Goal: Use online tool/utility: Utilize a website feature to perform a specific function

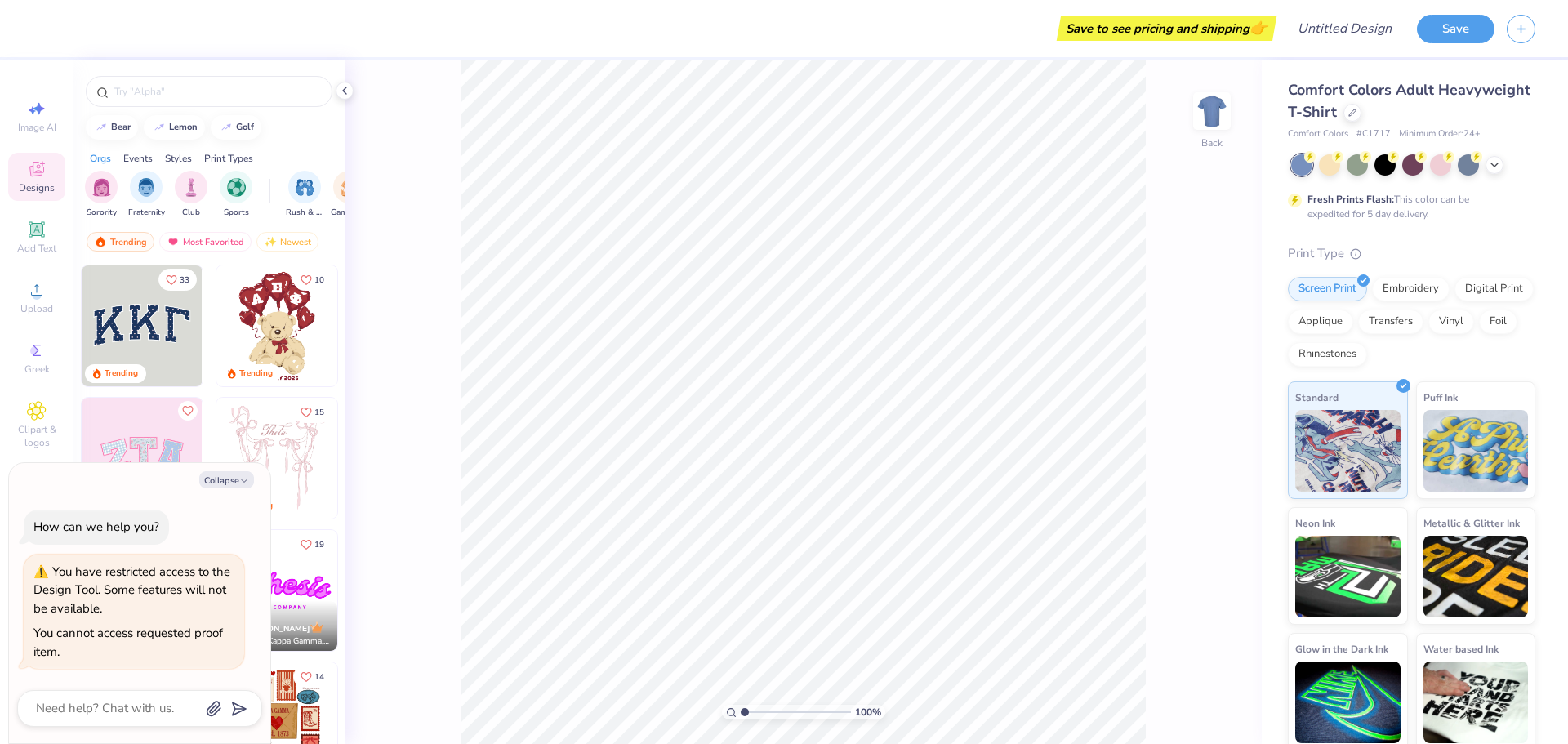
type textarea "x"
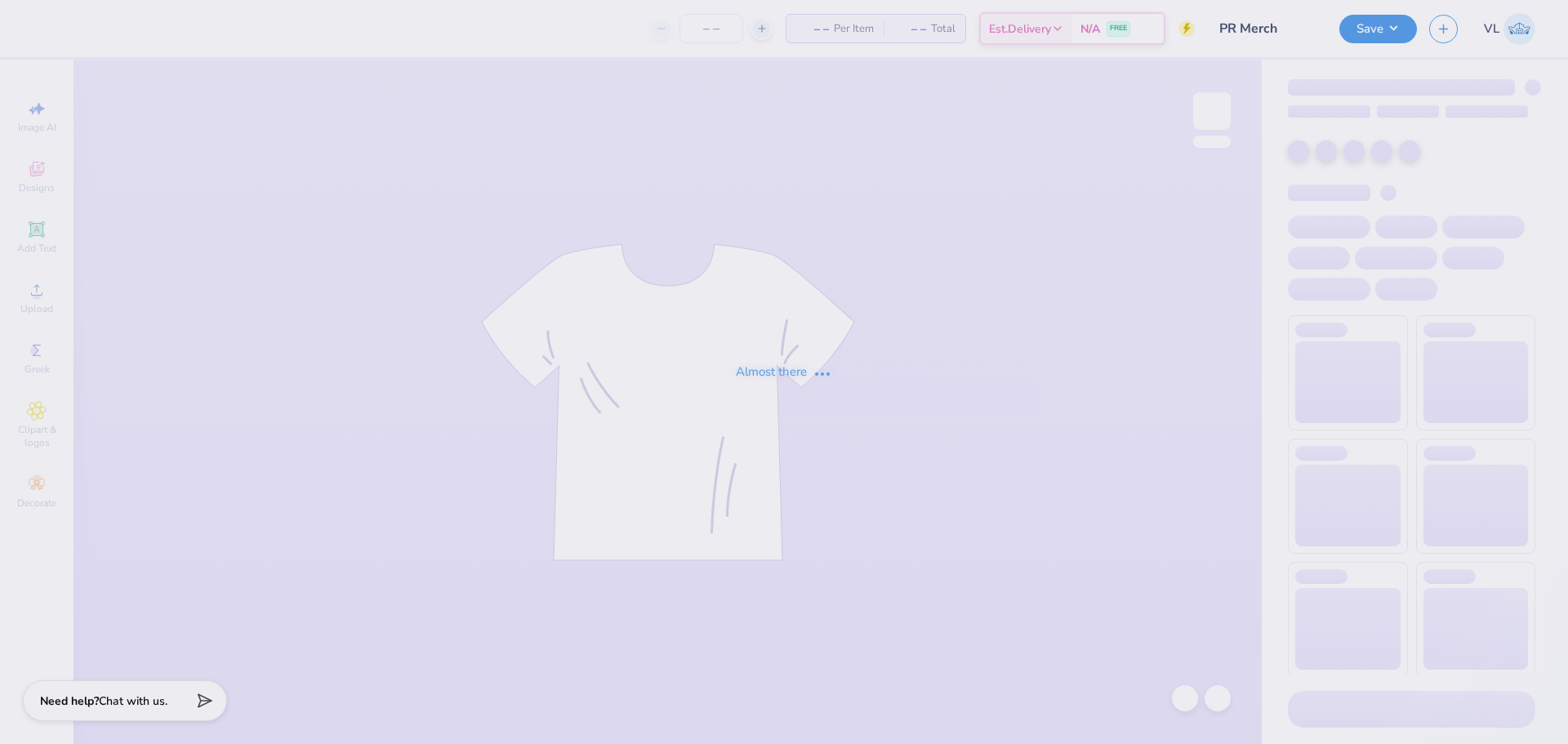
type input "PR Merch"
type input "40"
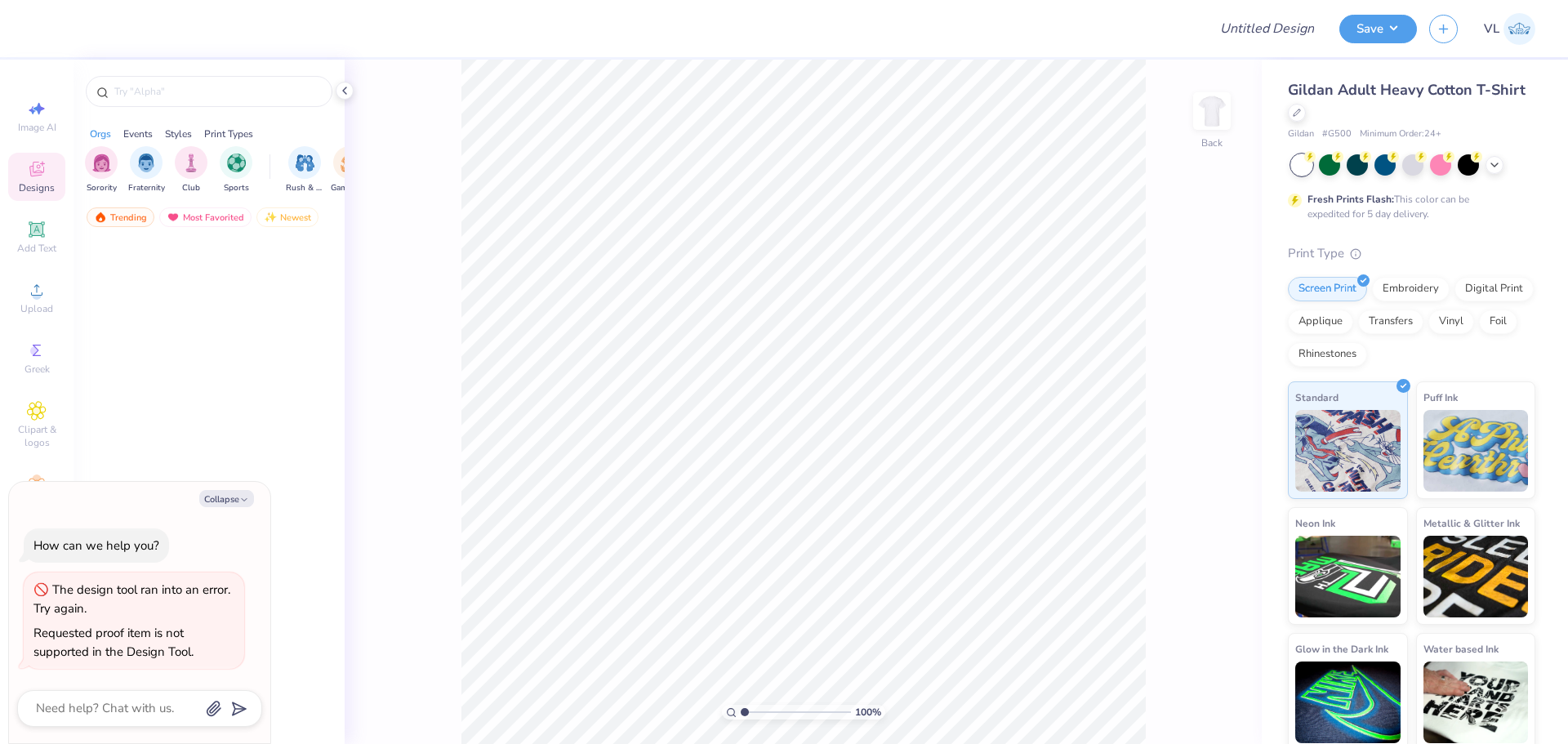
type textarea "x"
